Goal: Task Accomplishment & Management: Manage account settings

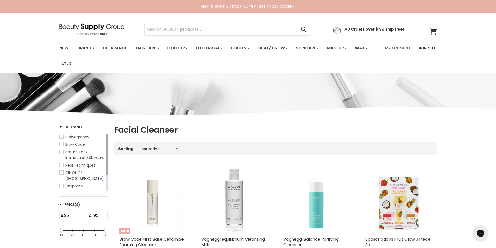
click at [425, 45] on link "Sign Out" at bounding box center [427, 48] width 24 height 11
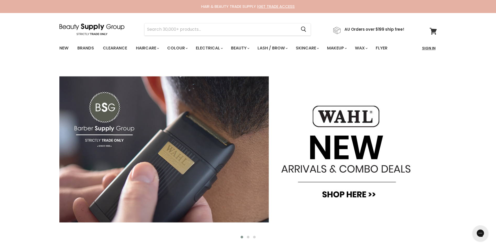
click at [427, 48] on link "Sign In" at bounding box center [429, 48] width 20 height 11
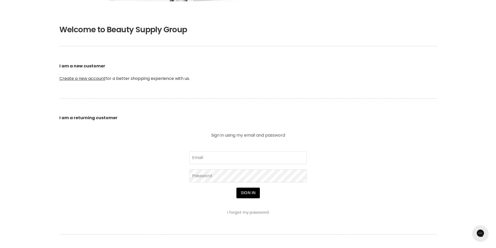
scroll to position [104, 0]
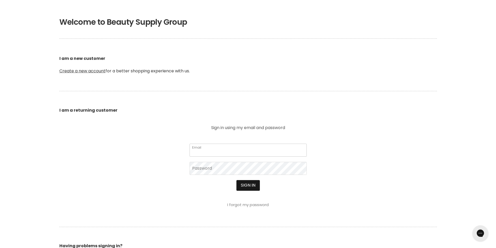
type input "[EMAIL_ADDRESS][DOMAIN_NAME]"
click at [253, 186] on button "Sign in" at bounding box center [248, 185] width 23 height 10
